Goal: Task Accomplishment & Management: Manage account settings

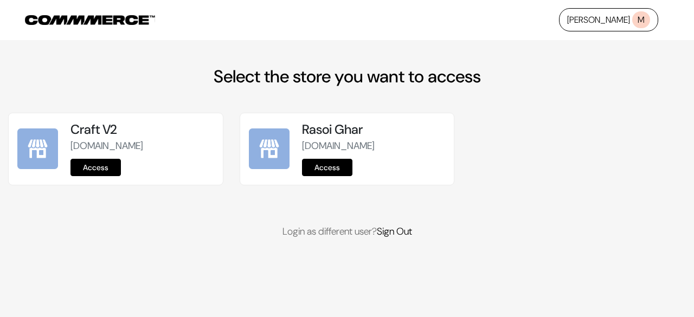
click at [318, 162] on link "Access" at bounding box center [327, 167] width 50 height 17
click at [337, 162] on link "Access" at bounding box center [327, 167] width 50 height 17
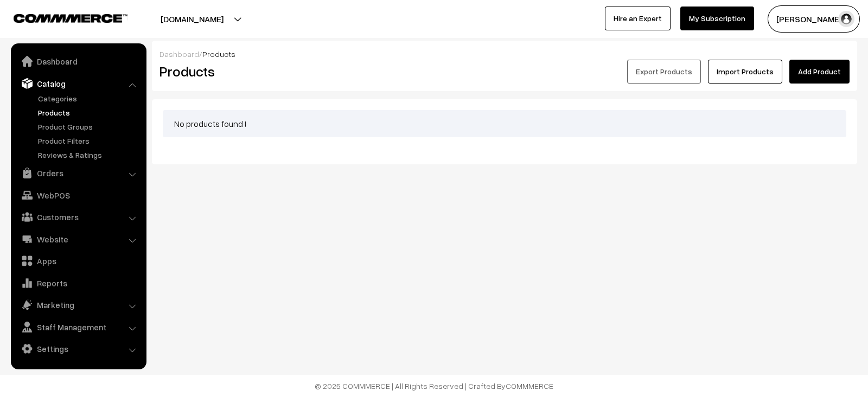
click at [827, 28] on button "[PERSON_NAME]" at bounding box center [813, 18] width 92 height 27
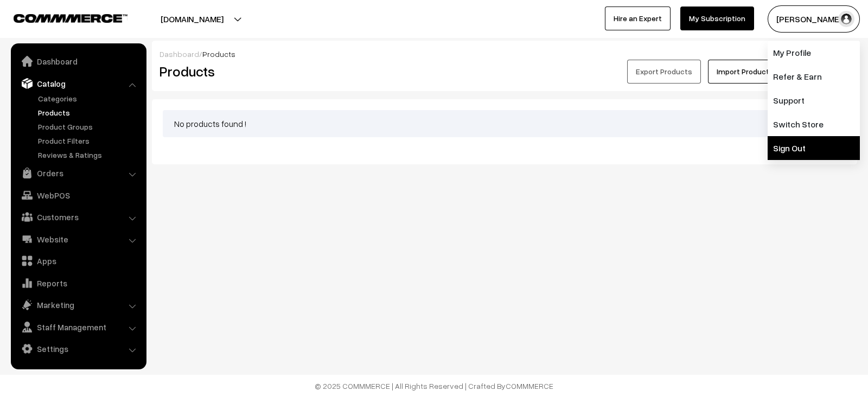
click at [813, 153] on link "Sign Out" at bounding box center [813, 148] width 92 height 24
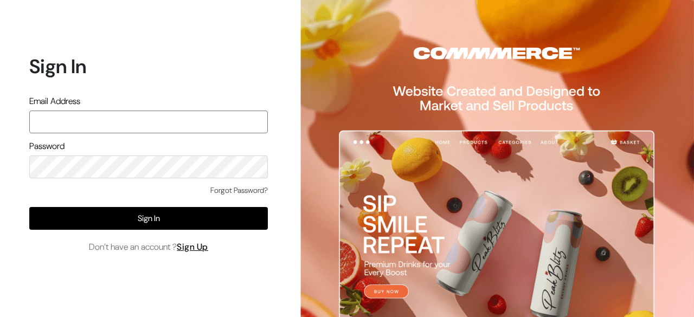
paste input "[PERSON_NAME][EMAIL_ADDRESS][DOMAIN_NAME]"
type input "[PERSON_NAME][EMAIL_ADDRESS][DOMAIN_NAME]"
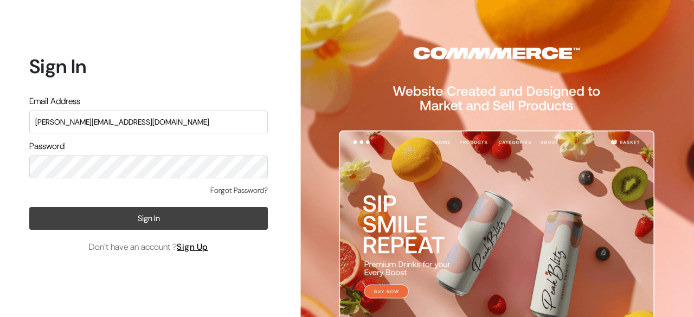
click at [157, 217] on button "Sign In" at bounding box center [148, 218] width 239 height 23
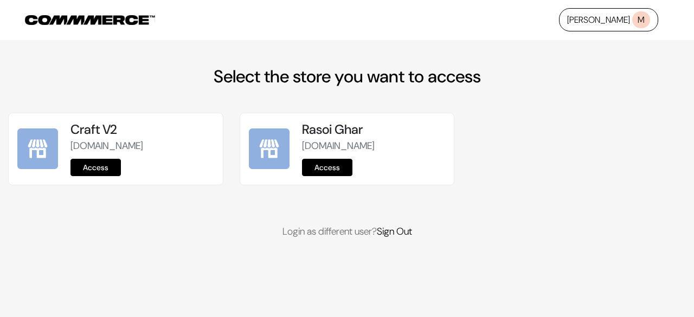
click at [333, 166] on link "Access" at bounding box center [327, 167] width 50 height 17
